Goal: Information Seeking & Learning: Learn about a topic

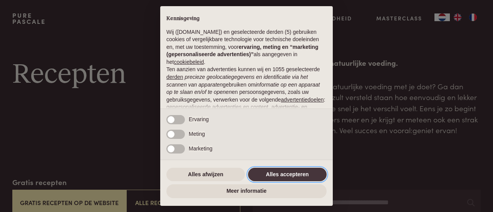
click at [316, 173] on button "Alles accepteren" at bounding box center [287, 175] width 79 height 14
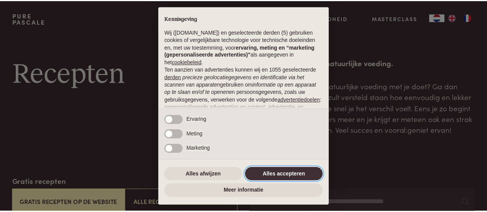
scroll to position [97, 0]
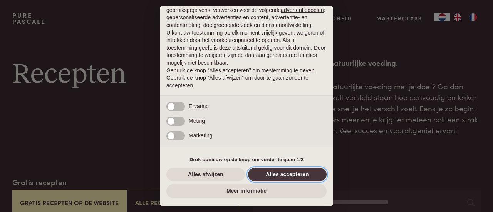
click at [303, 178] on button "Alles accepteren" at bounding box center [287, 175] width 79 height 14
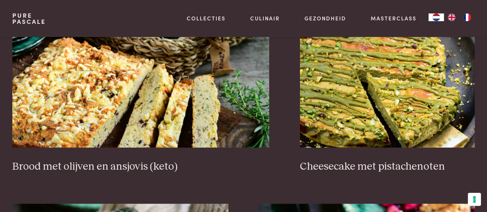
scroll to position [706, 0]
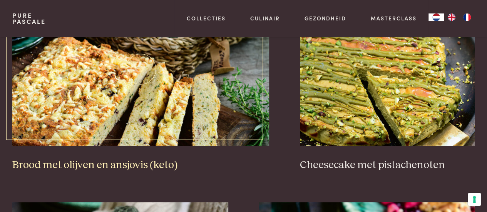
click at [53, 163] on h3 "Brood met olijven en ansjovis (keto)" at bounding box center [140, 164] width 257 height 13
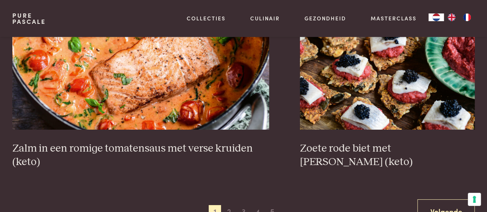
scroll to position [1355, 0]
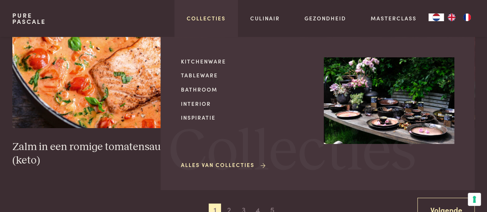
click at [215, 20] on link "Collecties" at bounding box center [206, 18] width 39 height 8
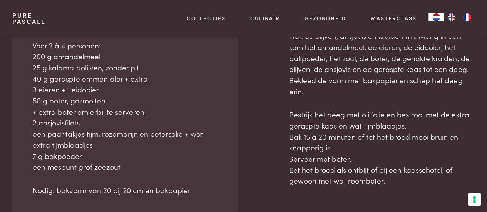
scroll to position [357, 0]
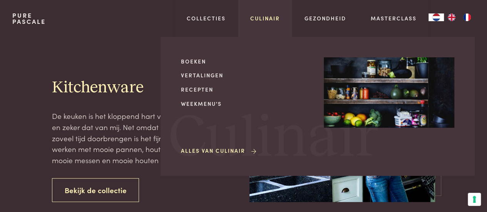
click at [274, 20] on link "Culinair" at bounding box center [265, 18] width 30 height 8
click at [206, 92] on link "Recepten" at bounding box center [246, 90] width 131 height 8
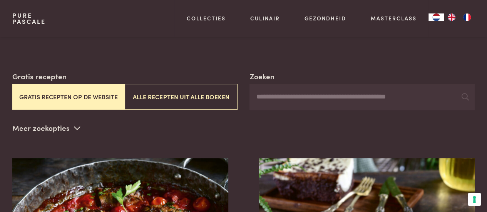
scroll to position [106, 0]
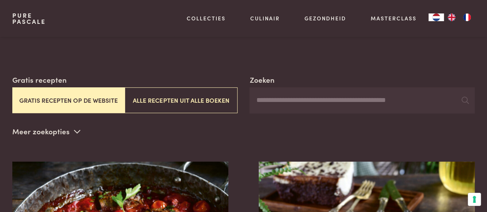
click at [61, 103] on button "Gratis recepten op de website" at bounding box center [68, 100] width 112 height 26
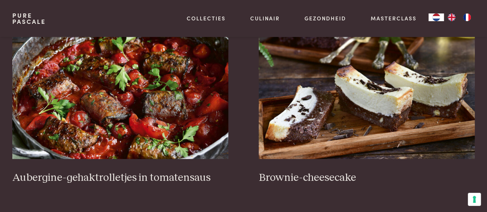
scroll to position [268, 0]
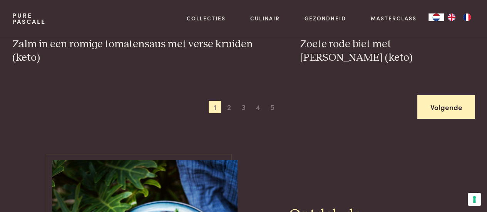
click at [443, 114] on link "Volgende" at bounding box center [445, 107] width 57 height 24
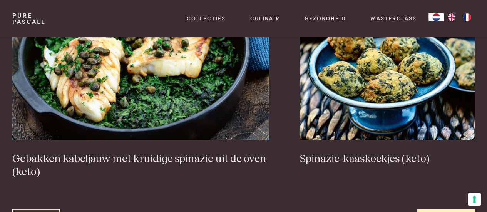
scroll to position [1358, 0]
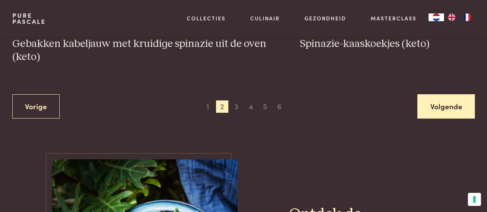
click at [452, 110] on link "Volgende" at bounding box center [445, 106] width 57 height 24
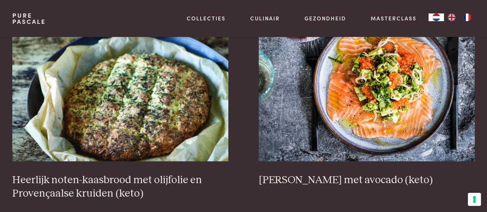
scroll to position [258, 0]
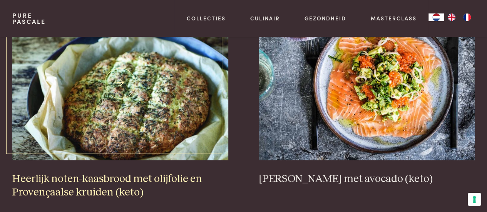
click at [92, 190] on h3 "Heerlijk noten-kaasbrood met olijfolie en Provençaalse kruiden (keto)" at bounding box center [120, 186] width 216 height 27
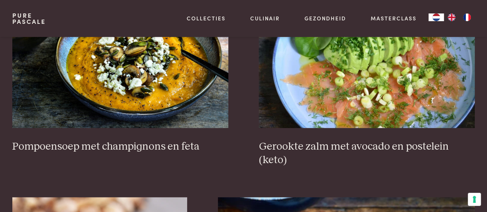
scroll to position [976, 0]
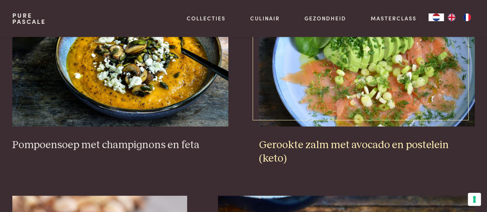
click at [421, 107] on img at bounding box center [367, 50] width 216 height 154
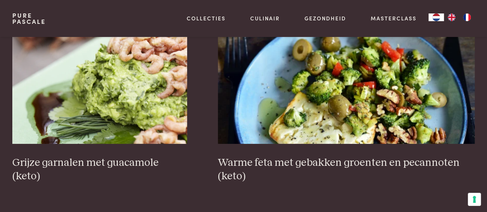
scroll to position [1185, 0]
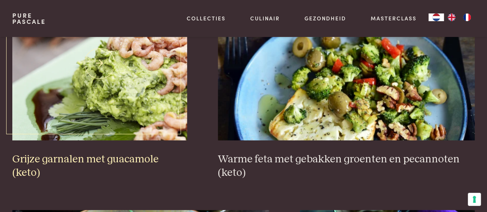
click at [90, 99] on img at bounding box center [99, 64] width 175 height 154
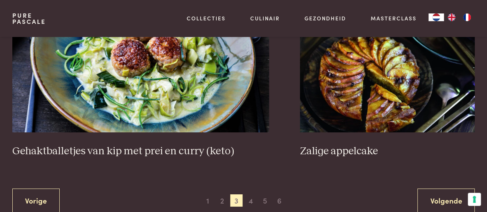
scroll to position [1418, 0]
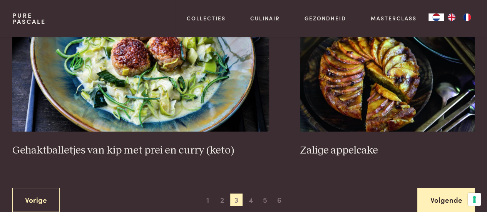
click at [450, 189] on link "Volgende" at bounding box center [445, 200] width 57 height 24
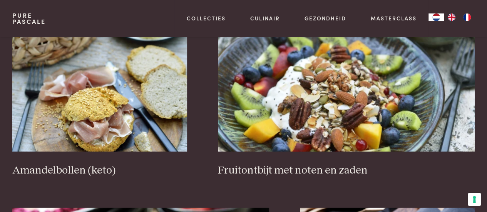
scroll to position [1123, 0]
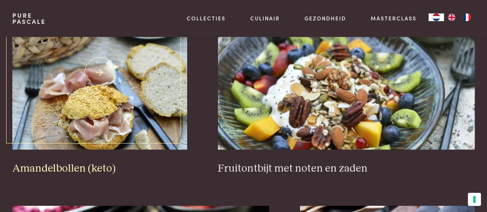
click at [70, 117] on img at bounding box center [99, 73] width 175 height 154
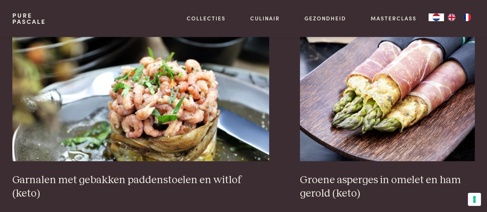
scroll to position [1323, 0]
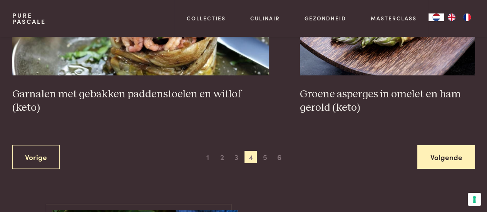
click at [448, 163] on link "Volgende" at bounding box center [445, 157] width 57 height 24
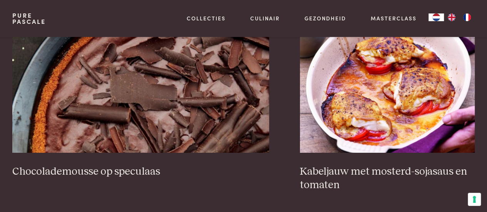
scroll to position [1358, 0]
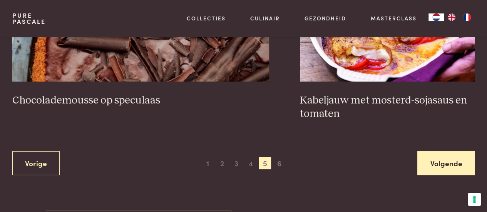
click at [453, 164] on link "Volgende" at bounding box center [445, 163] width 57 height 24
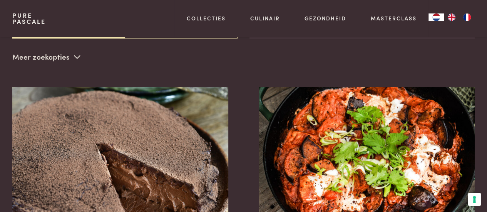
scroll to position [177, 0]
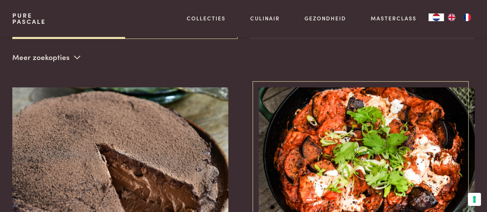
click at [443, 171] on img at bounding box center [367, 164] width 216 height 154
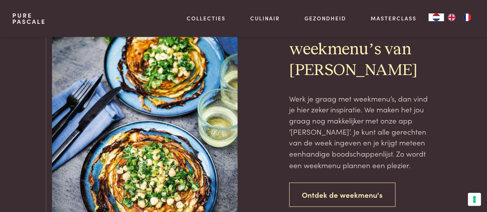
scroll to position [572, 0]
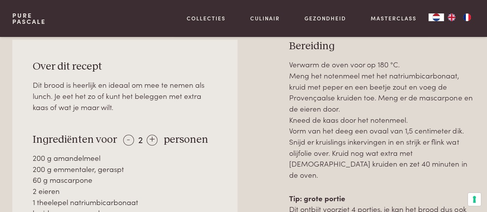
scroll to position [406, 0]
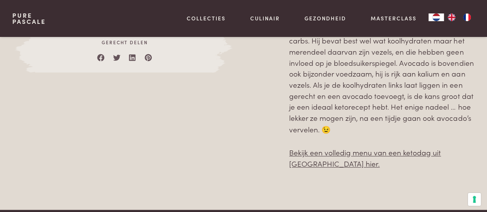
scroll to position [610, 0]
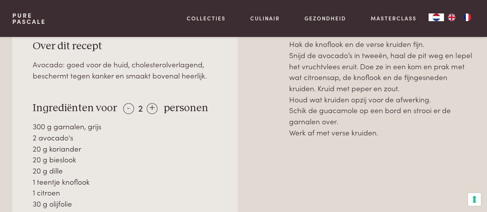
scroll to position [372, 0]
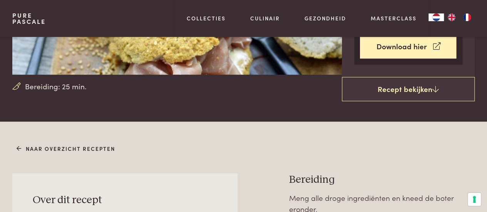
scroll to position [169, 0]
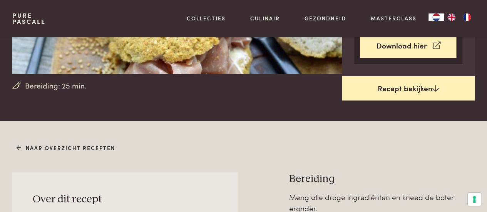
click at [429, 93] on link "Recept bekijken" at bounding box center [408, 88] width 133 height 25
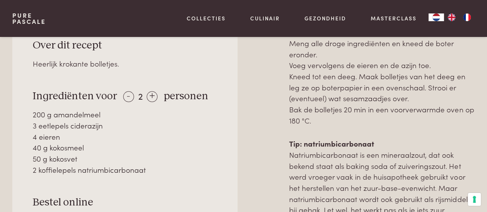
scroll to position [325, 0]
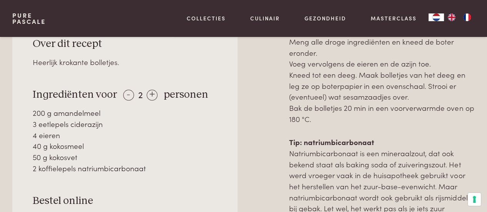
scroll to position [289, 0]
